Goal: Transaction & Acquisition: Subscribe to service/newsletter

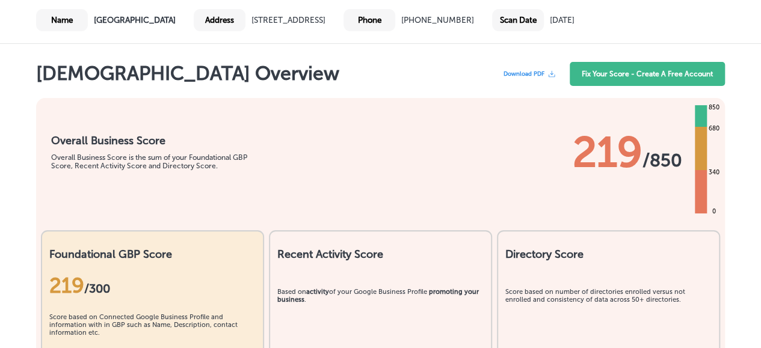
scroll to position [44, 0]
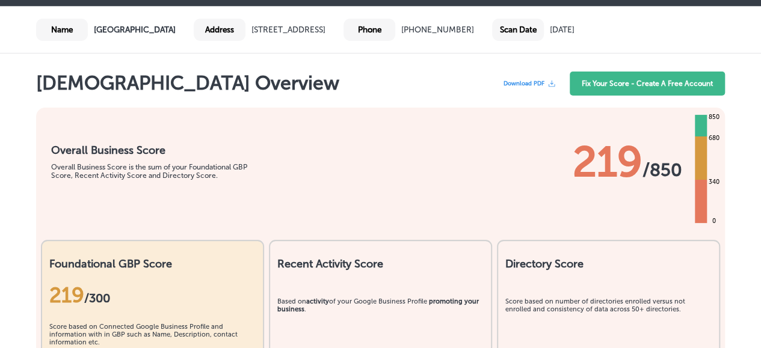
drag, startPoint x: 766, startPoint y: 39, endPoint x: 761, endPoint y: 45, distance: 7.7
click at [664, 76] on link "Fix Your Score - Create A Free Account" at bounding box center [646, 84] width 155 height 24
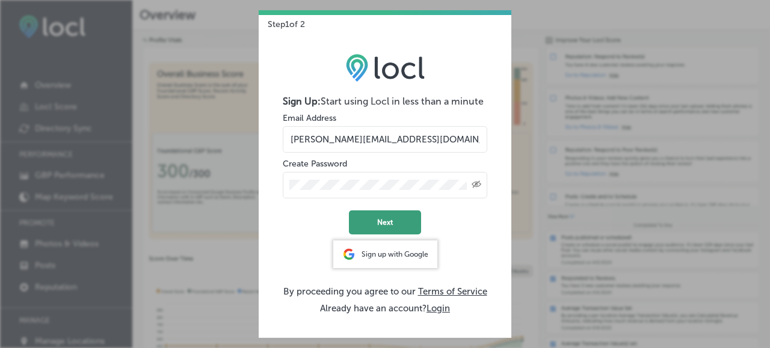
click at [377, 221] on button "Next" at bounding box center [385, 222] width 72 height 24
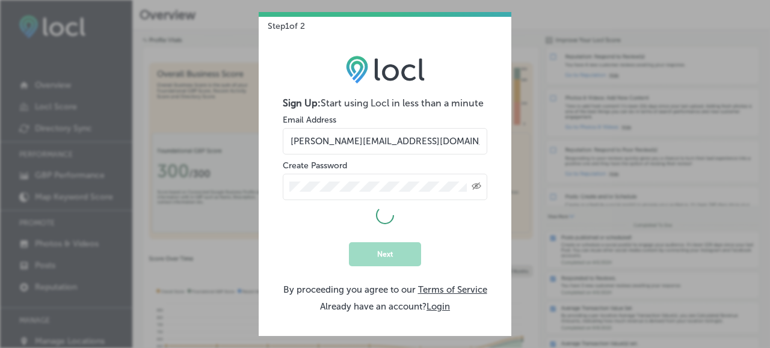
select select "US"
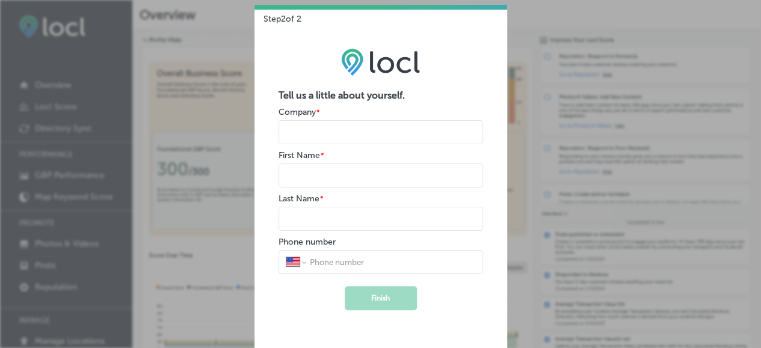
click at [327, 130] on input "name" at bounding box center [380, 132] width 204 height 24
type input "[GEOGRAPHIC_DATA]"
type input "[PERSON_NAME]"
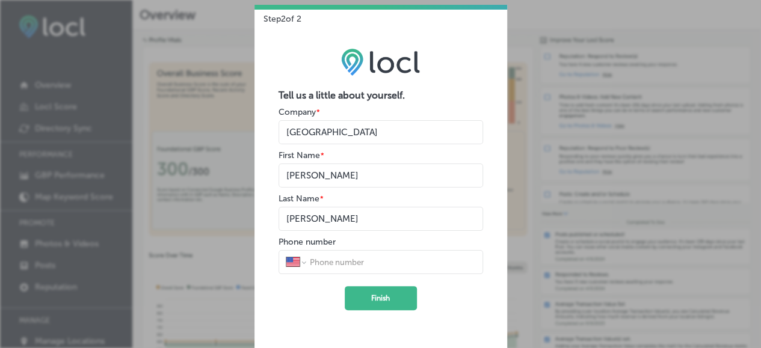
type input "[PERSON_NAME]"
click at [336, 265] on input "tel" at bounding box center [391, 262] width 167 height 11
type input "[PHONE_NUMBER]"
click at [376, 292] on button "Finish" at bounding box center [381, 298] width 72 height 24
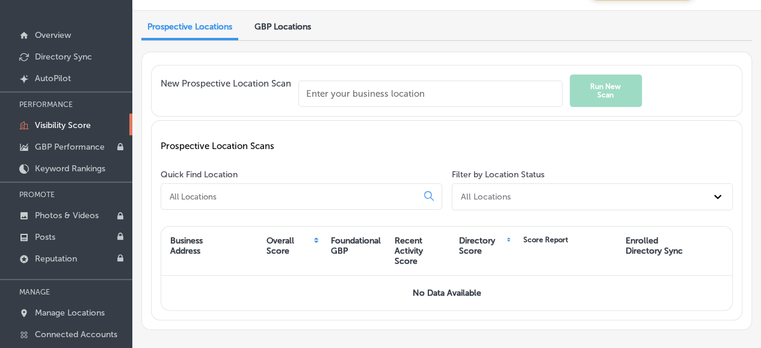
scroll to position [41, 0]
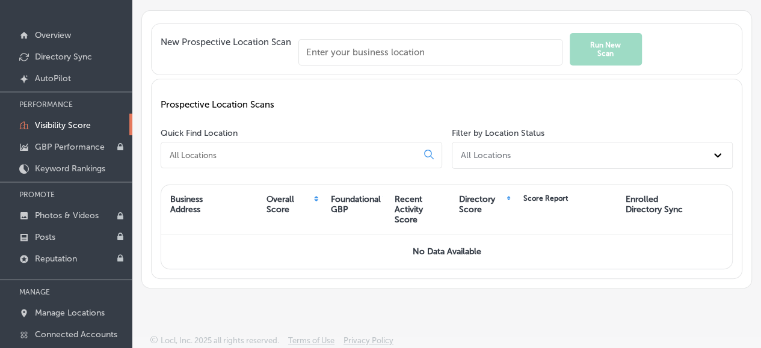
click at [63, 127] on p "Visibility Score" at bounding box center [63, 125] width 56 height 10
click at [60, 216] on p "Photos & Videos" at bounding box center [67, 215] width 64 height 10
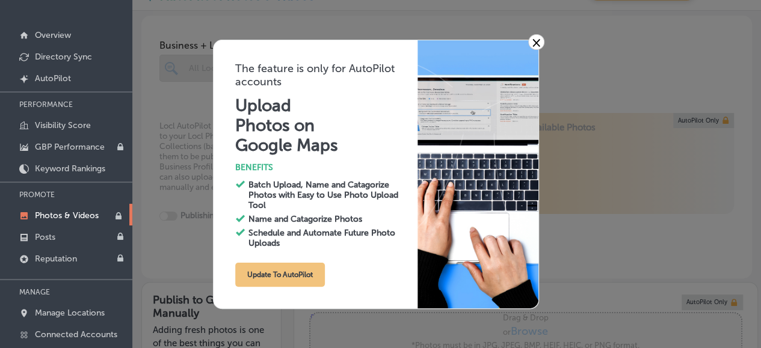
type input "0"
click at [536, 38] on link "×" at bounding box center [536, 42] width 16 height 16
